Goal: Task Accomplishment & Management: Complete application form

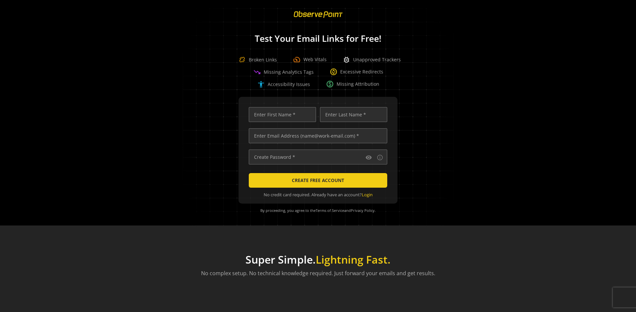
scroll to position [0, 2107]
click at [316, 135] on input "text" at bounding box center [318, 135] width 138 height 15
type input "[EMAIL_ADDRESS][DOMAIN_NAME]"
click at [281, 114] on input "text" at bounding box center [282, 114] width 67 height 15
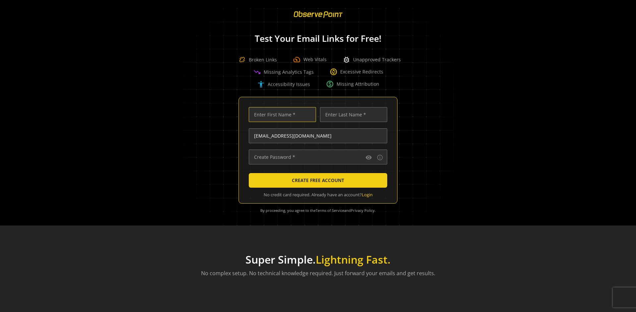
scroll to position [0, 0]
type input "Test"
click at [352, 114] on input "text" at bounding box center [353, 114] width 67 height 15
type input "Test"
click at [316, 157] on input "text" at bounding box center [318, 156] width 138 height 15
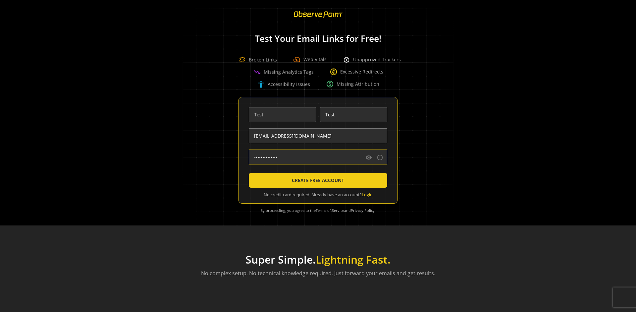
type input "••••••••••••••"
click at [316, 180] on span "CREATE FREE ACCOUNT" at bounding box center [318, 180] width 52 height 12
